Goal: Task Accomplishment & Management: Use online tool/utility

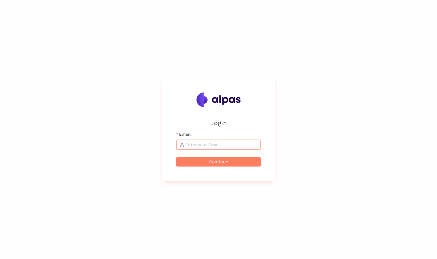
click at [218, 147] on input "Email" at bounding box center [222, 144] width 72 height 7
type input "[PERSON_NAME][EMAIL_ADDRESS][PERSON_NAME]"
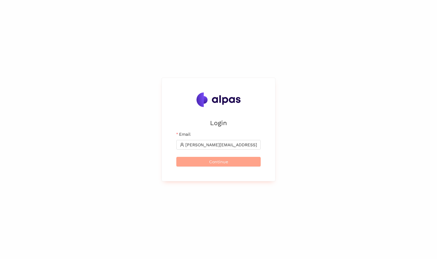
click at [230, 160] on button "Continue" at bounding box center [219, 162] width 84 height 10
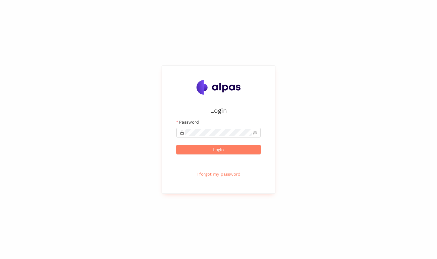
click at [217, 154] on form "Email [PERSON_NAME][EMAIL_ADDRESS][PERSON_NAME] Password Login I forgot my pass…" at bounding box center [219, 149] width 84 height 60
click at [217, 150] on span "Login" at bounding box center [218, 149] width 11 height 7
